Goal: Find specific page/section: Find specific page/section

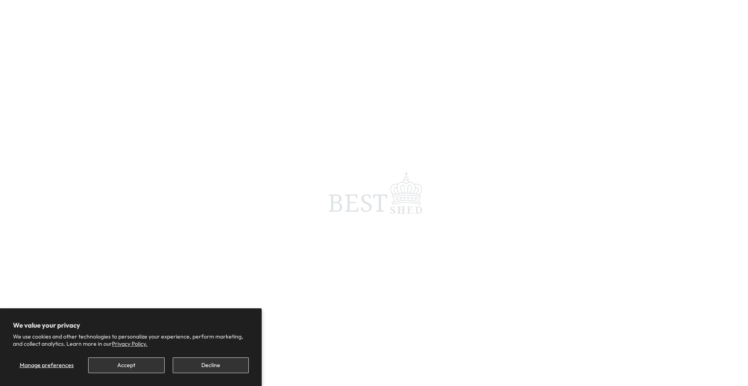
click at [169, 235] on span at bounding box center [374, 193] width 748 height 386
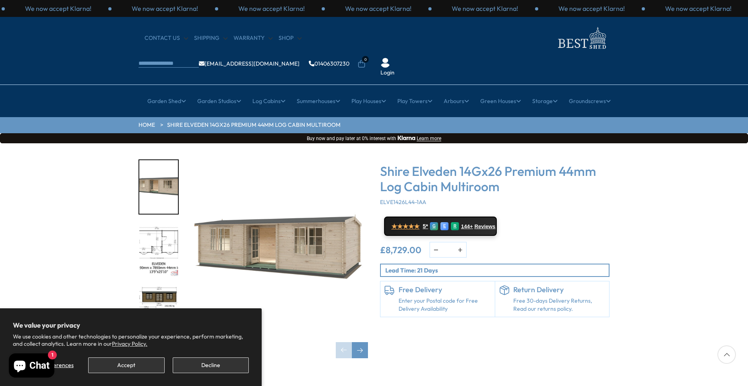
click at [332, 91] on div "× [GEOGRAPHIC_DATA] [GEOGRAPHIC_DATA] All Sheds Wooden Sheds 6ft 8ft" at bounding box center [374, 101] width 748 height 32
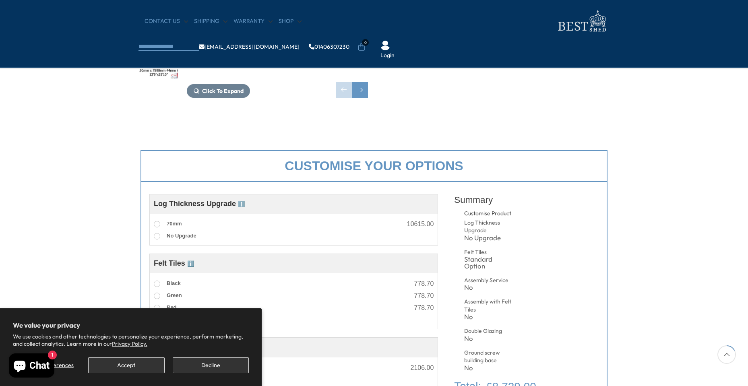
scroll to position [233, 0]
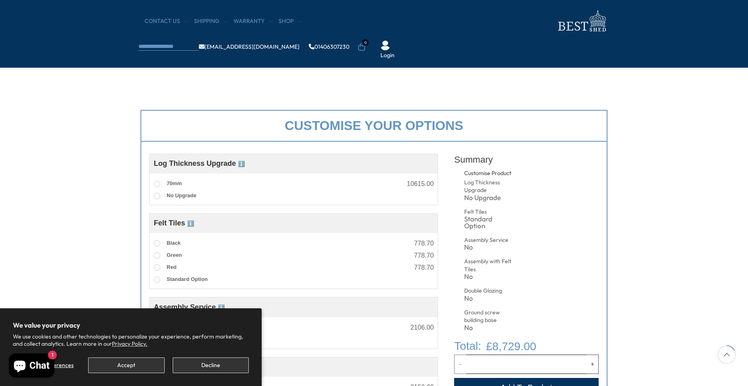
click at [105, 9] on div "CONTACT US Shipping Warranty Shop [EMAIL_ADDRESS][DOMAIN_NAME] 01406307230 0 Lo…" at bounding box center [374, 34] width 748 height 68
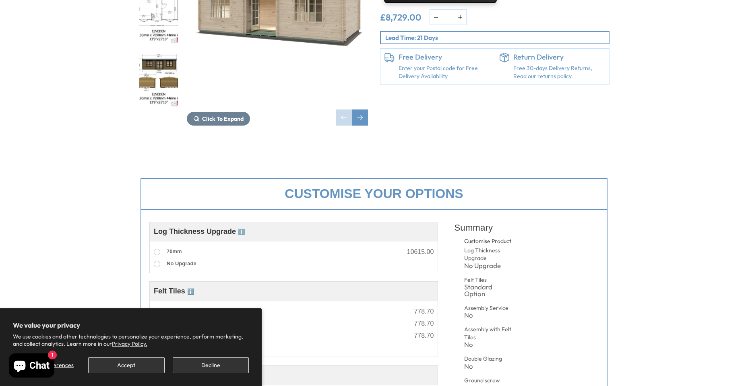
scroll to position [0, 0]
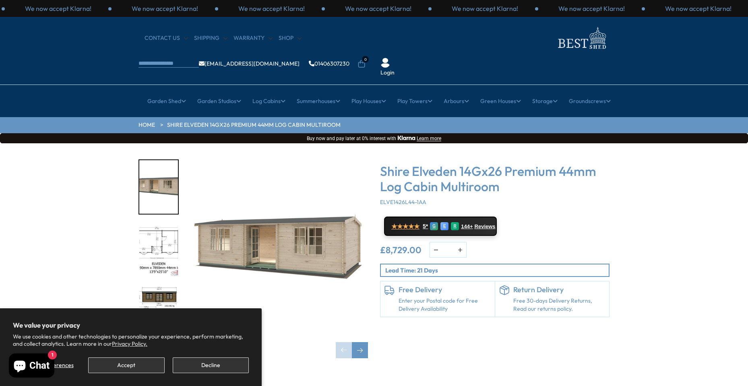
click at [96, 44] on div "CONTACT US Shipping Warranty Shop [EMAIL_ADDRESS][DOMAIN_NAME] 01406307230 0 Lo…" at bounding box center [374, 51] width 748 height 68
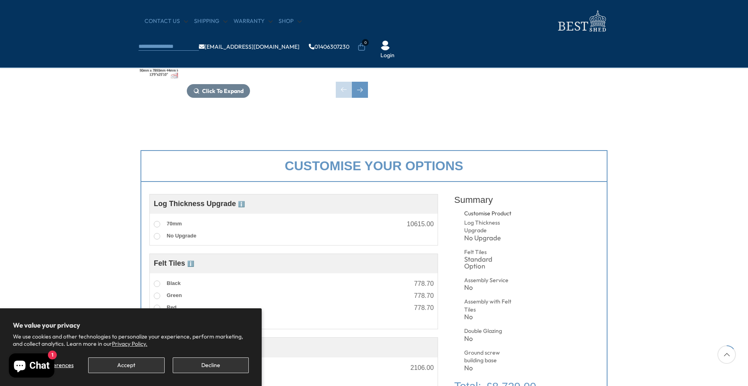
scroll to position [191, 0]
